Goal: Check status: Check status

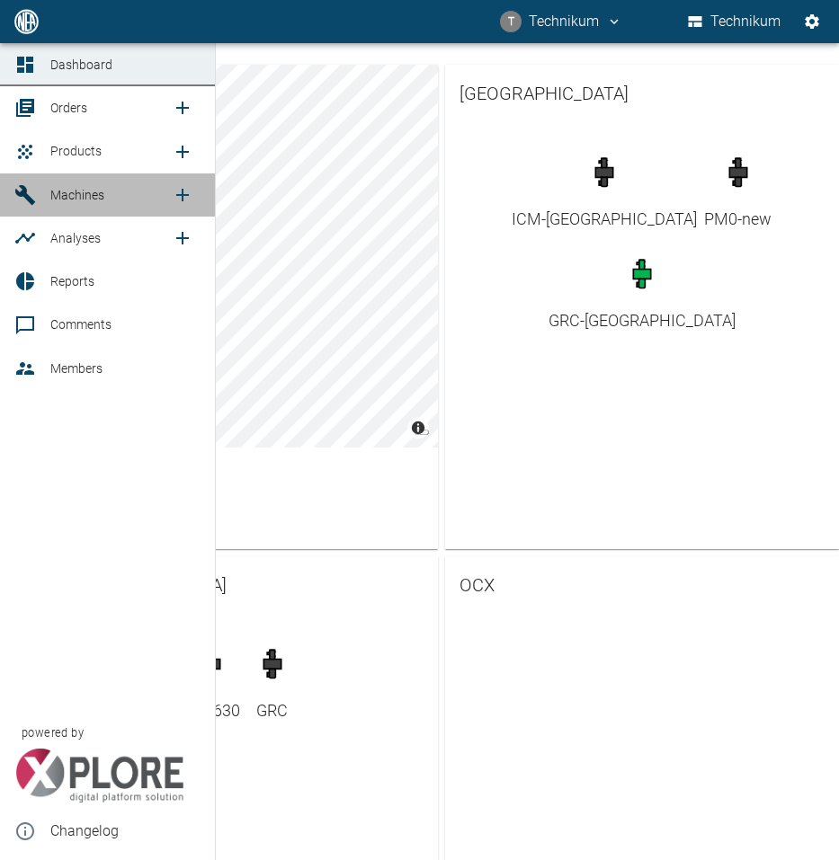
click at [58, 197] on span "Machines" at bounding box center [77, 195] width 54 height 14
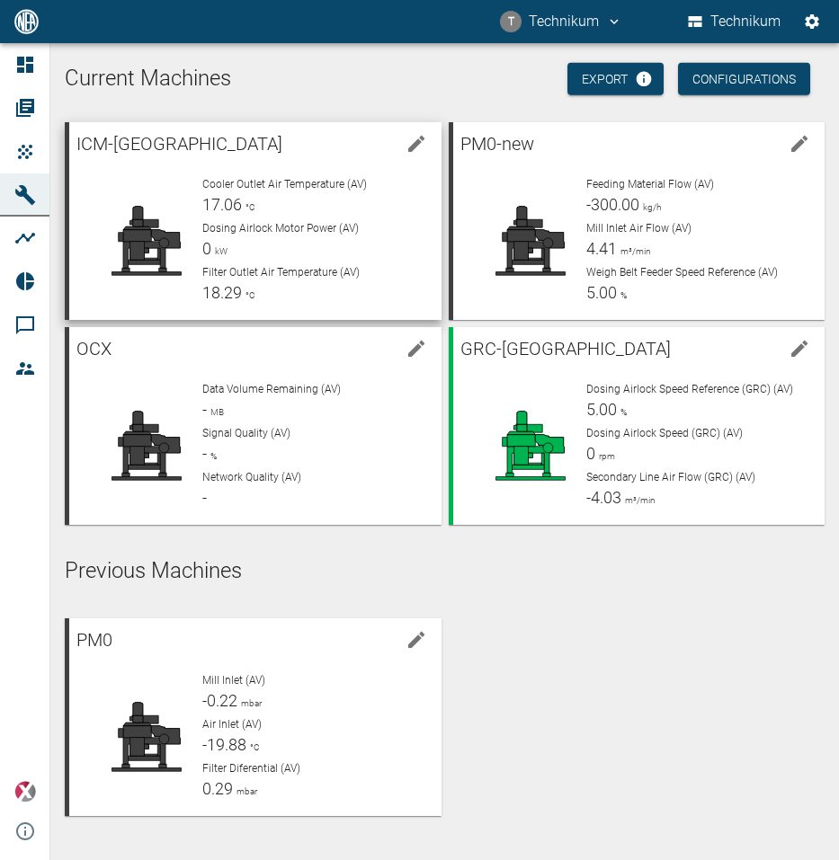
click at [216, 192] on div "Cooler Outlet Air Temperature (AV) 17.06 °C" at bounding box center [314, 196] width 224 height 40
